Goal: Navigation & Orientation: Find specific page/section

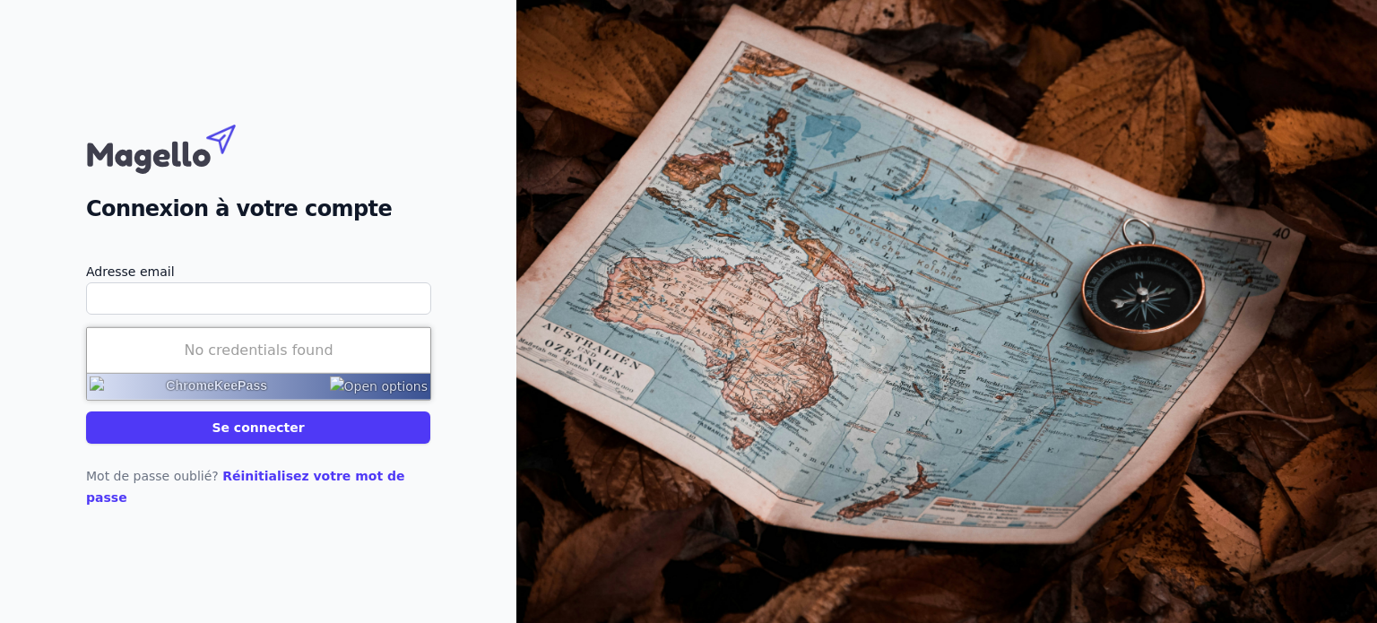
type input "[EMAIL_ADDRESS][DOMAIN_NAME]"
drag, startPoint x: 0, startPoint y: 0, endPoint x: 287, endPoint y: 446, distance: 530.6
click at [287, 444] on button "Se connecter" at bounding box center [258, 427] width 344 height 32
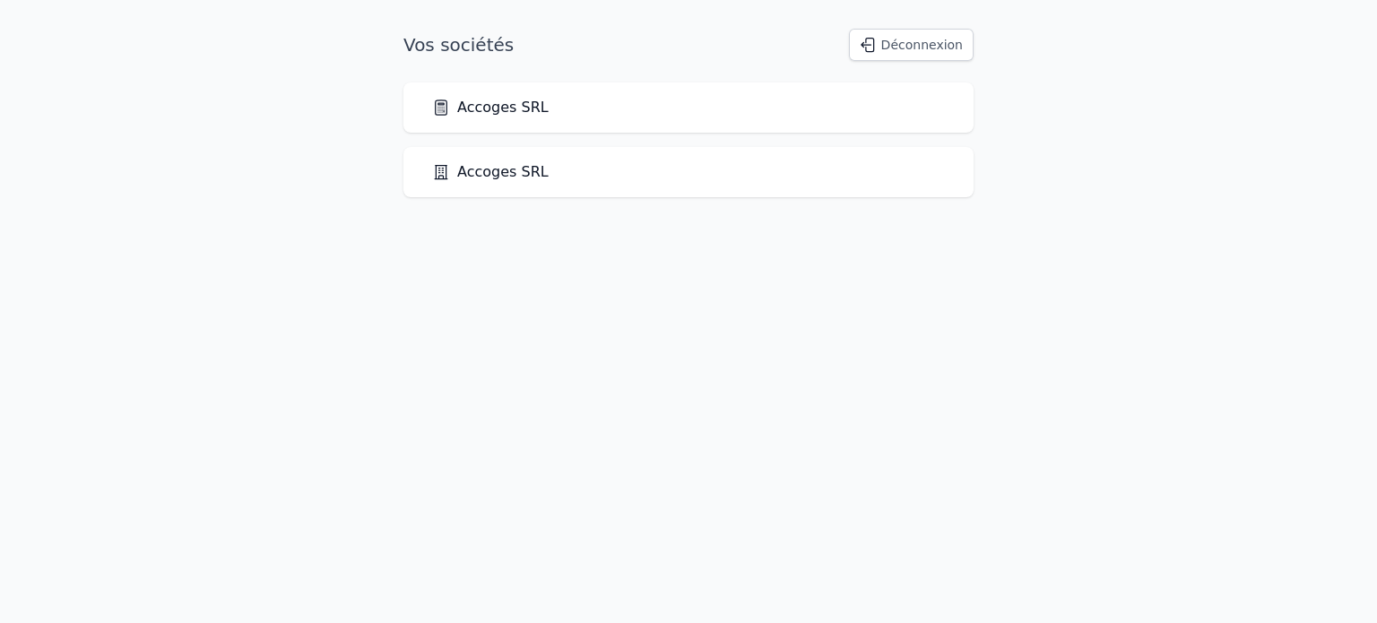
click at [503, 99] on link "Accoges SRL" at bounding box center [490, 108] width 117 height 22
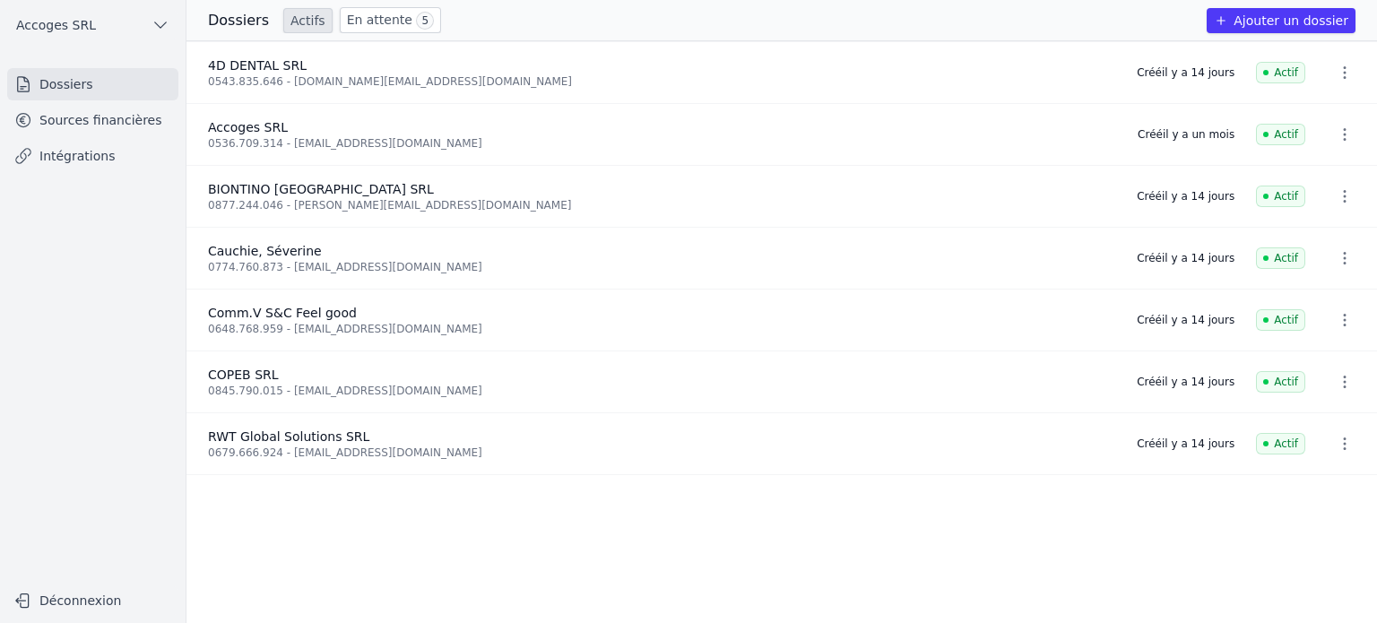
click at [122, 118] on link "Sources financières" at bounding box center [92, 120] width 171 height 32
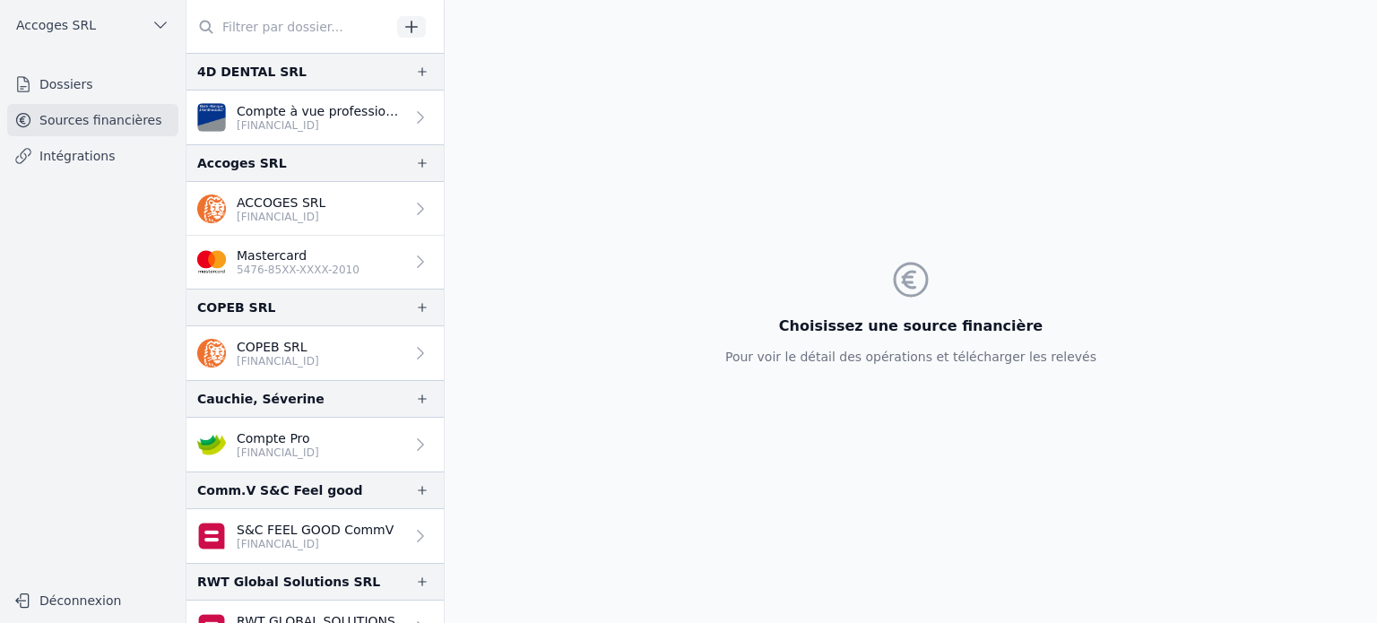
click at [259, 197] on p "ACCOGES SRL" at bounding box center [281, 203] width 89 height 18
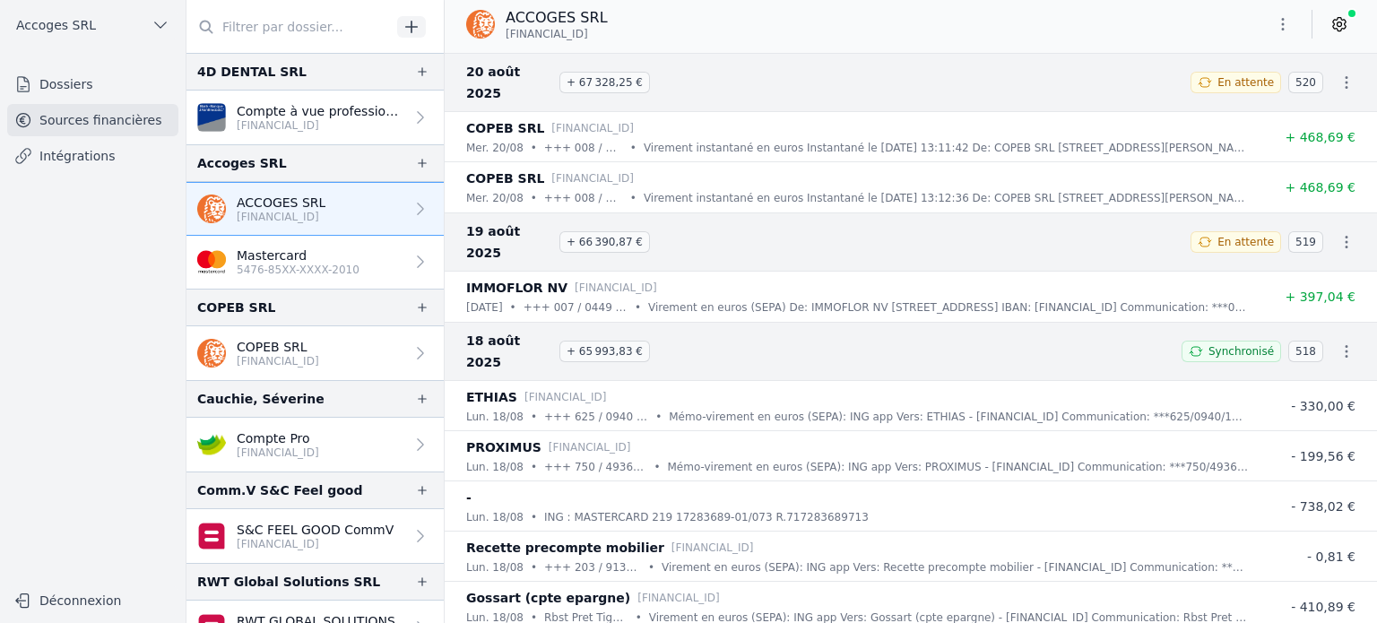
click at [46, 608] on button "Déconnexion" at bounding box center [92, 600] width 171 height 29
